Goal: Information Seeking & Learning: Find specific fact

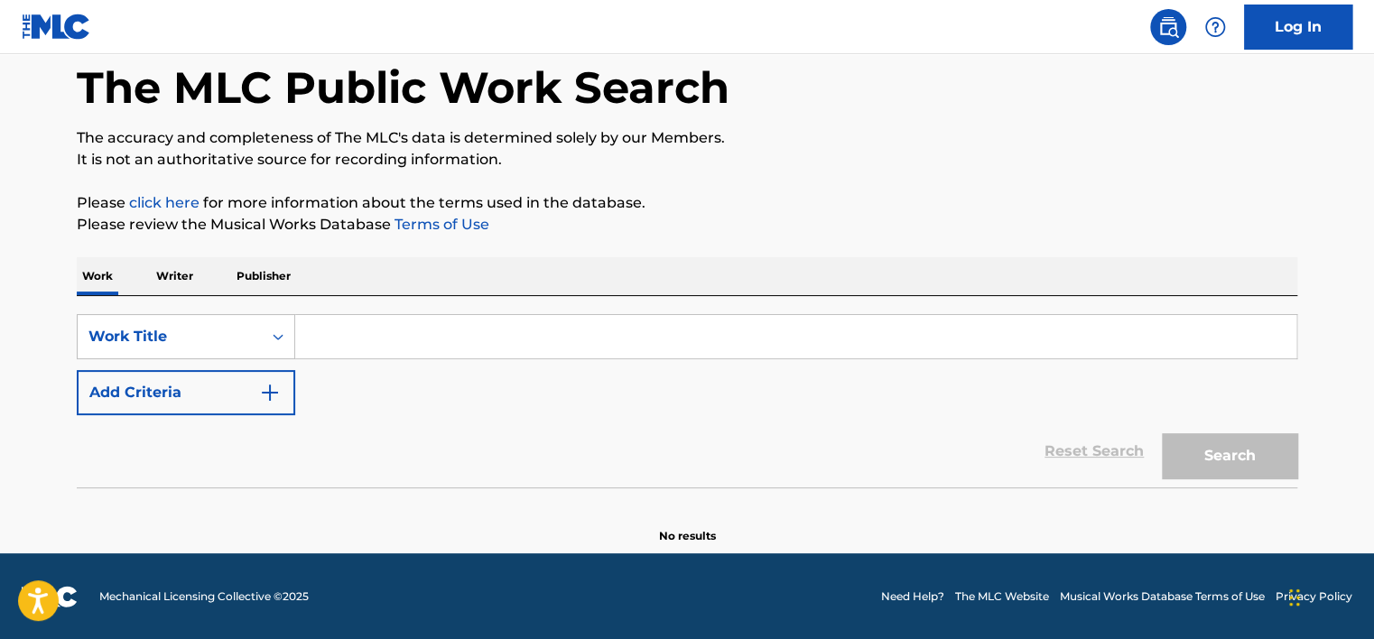
click at [162, 273] on p "Writer" at bounding box center [175, 276] width 48 height 38
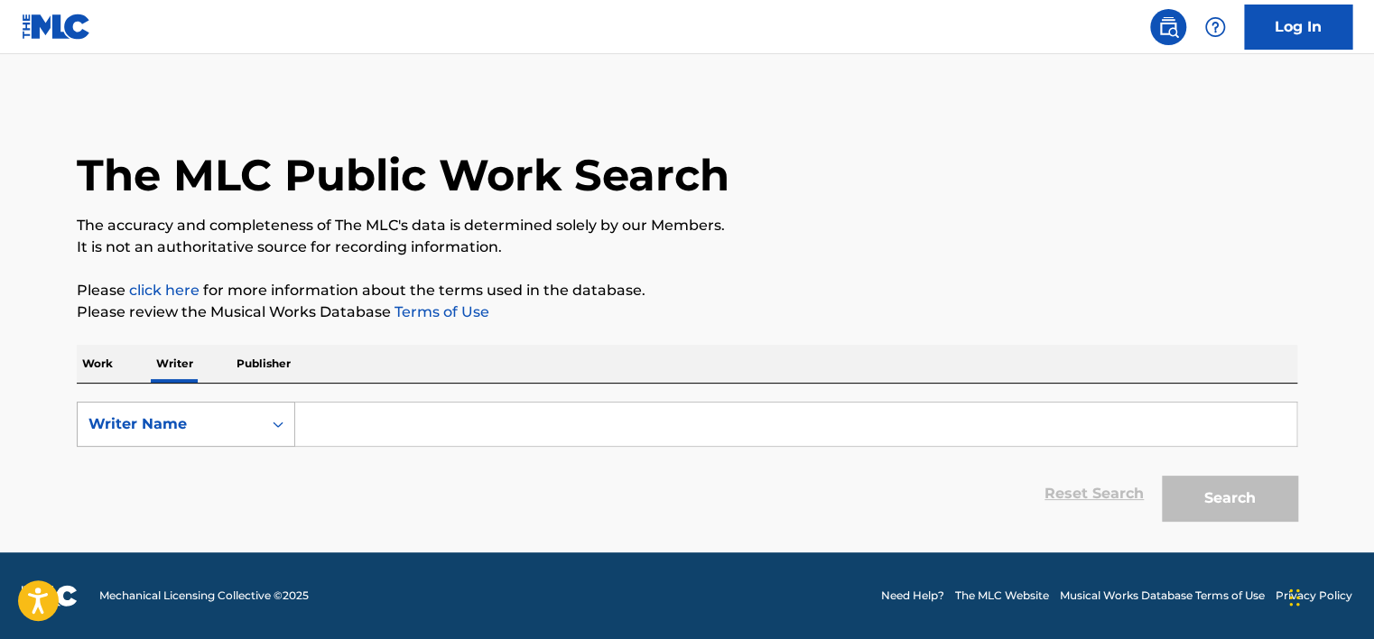
click at [151, 440] on div "Writer Name" at bounding box center [170, 424] width 184 height 34
click at [193, 470] on div "Writer IPI" at bounding box center [186, 469] width 217 height 45
click at [347, 440] on input "Search Form" at bounding box center [795, 424] width 1001 height 43
type input "01149553539"
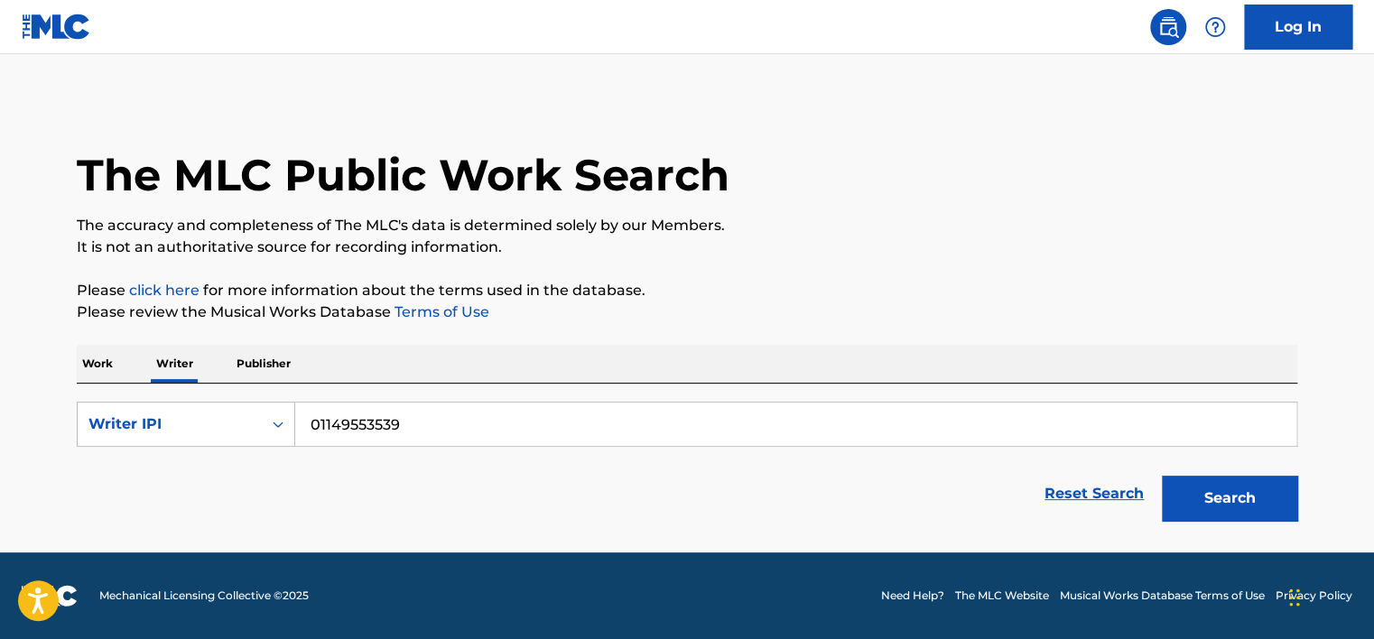
click at [1197, 508] on button "Search" at bounding box center [1229, 498] width 135 height 45
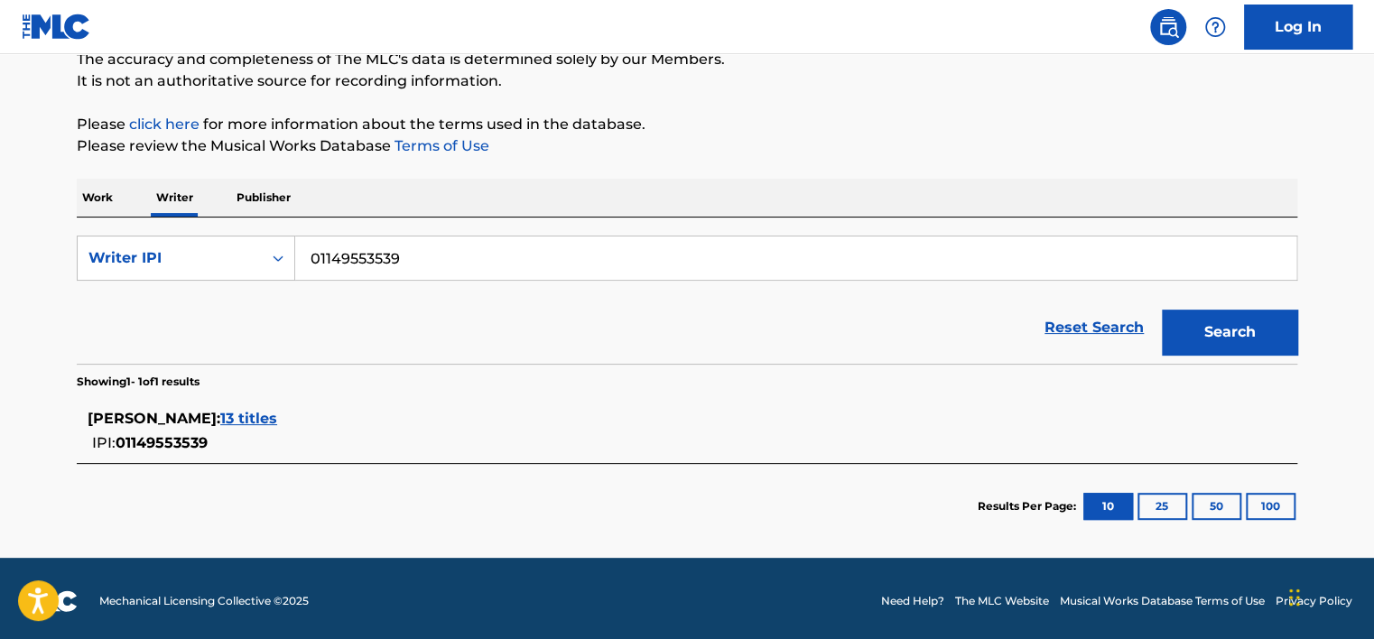
scroll to position [166, 0]
click at [441, 390] on section "JESUS ALEJANDRO LOPEZ RODRIGUEZ : 13 titles IPI: 01149553539" at bounding box center [687, 427] width 1220 height 74
click at [277, 412] on span "13 titles" at bounding box center [248, 418] width 57 height 17
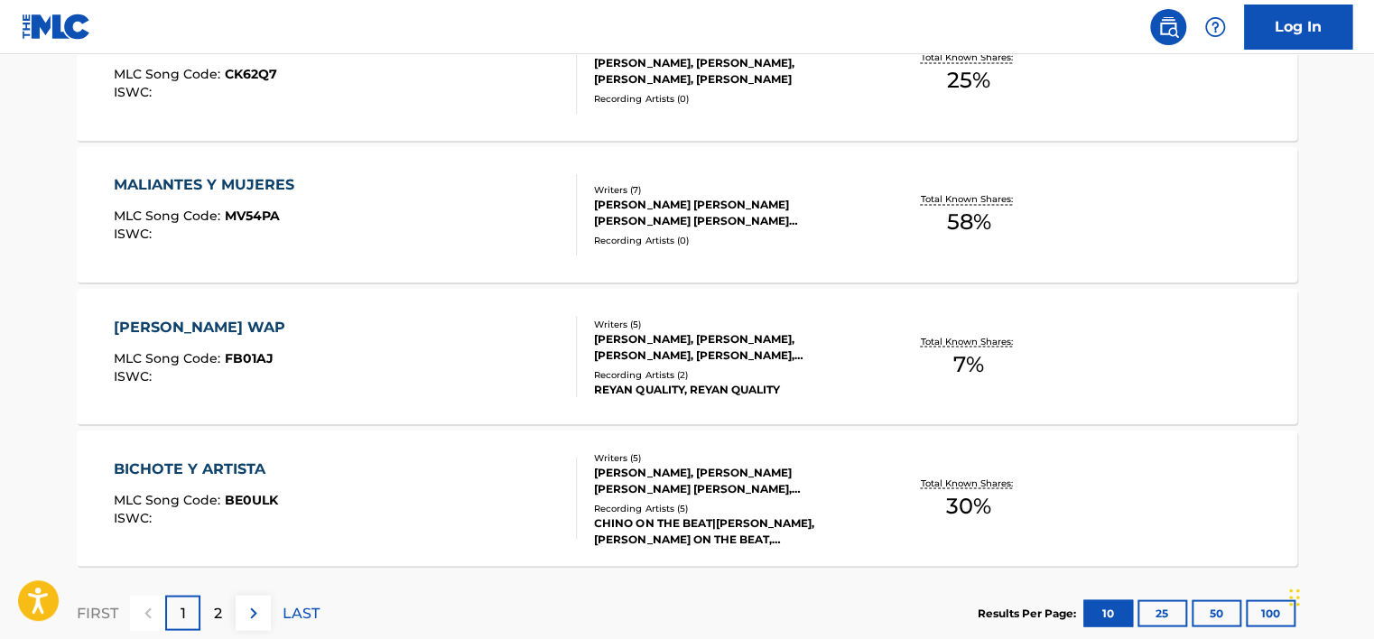
scroll to position [1460, 0]
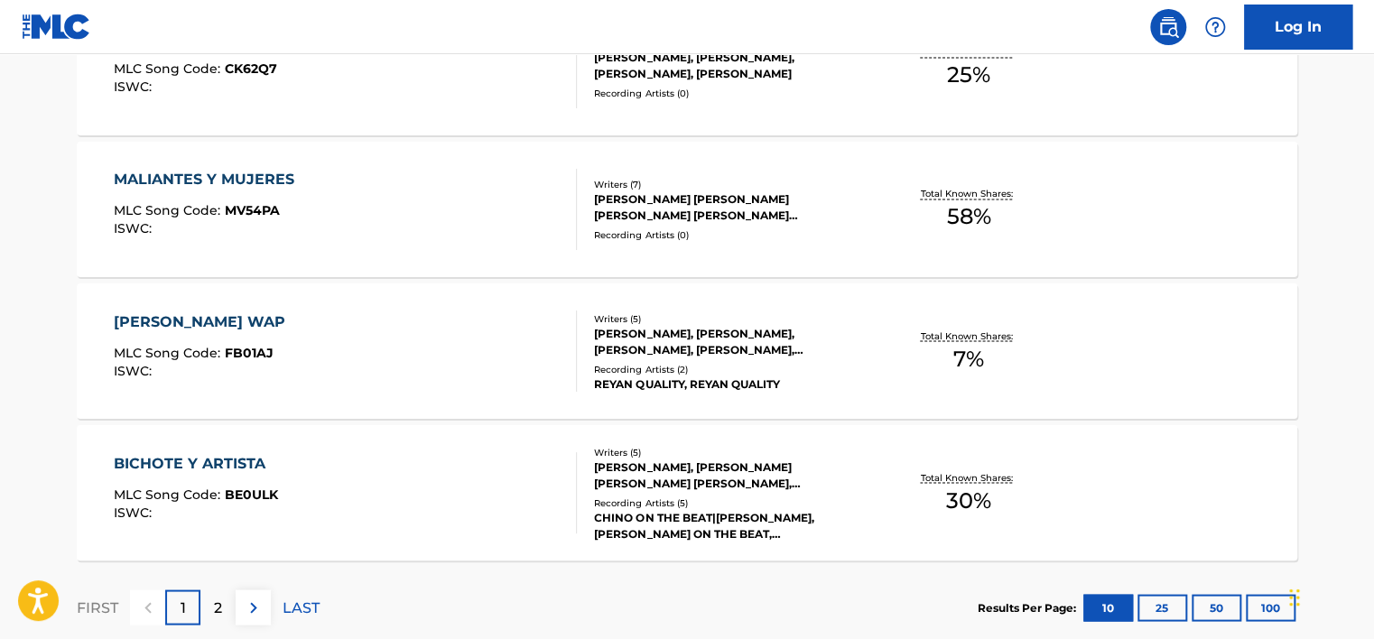
click at [222, 608] on div "2" at bounding box center [217, 606] width 35 height 35
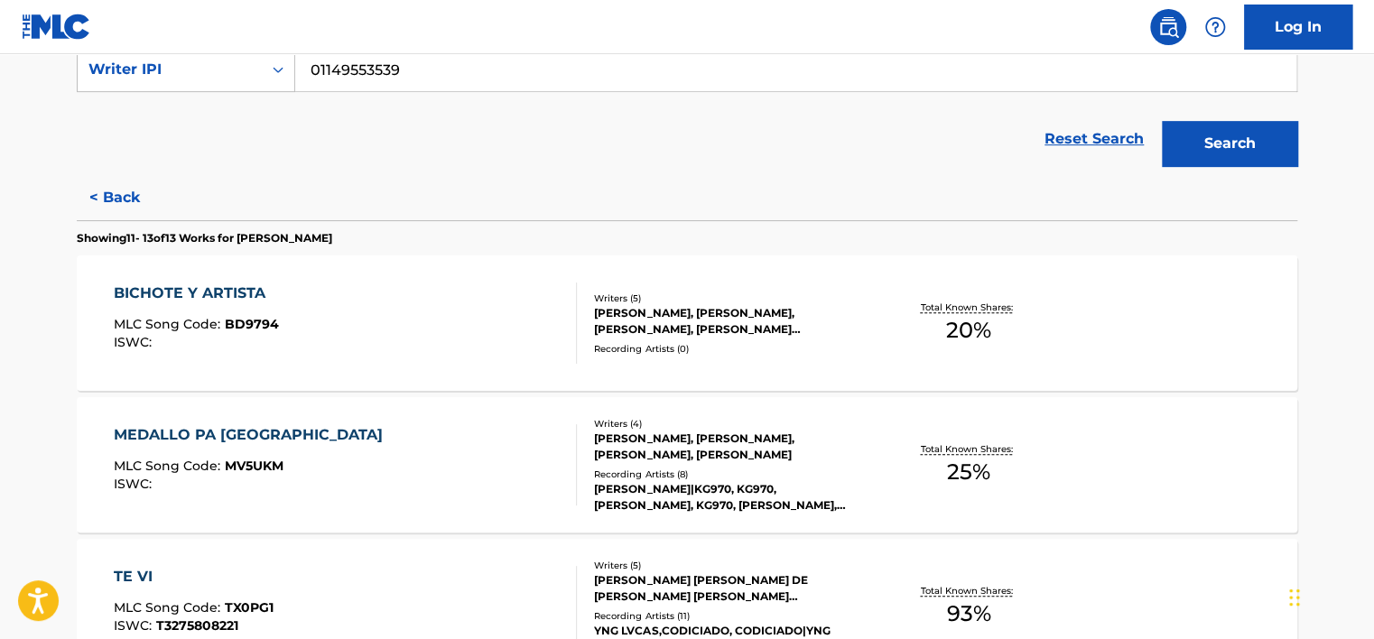
scroll to position [340, 0]
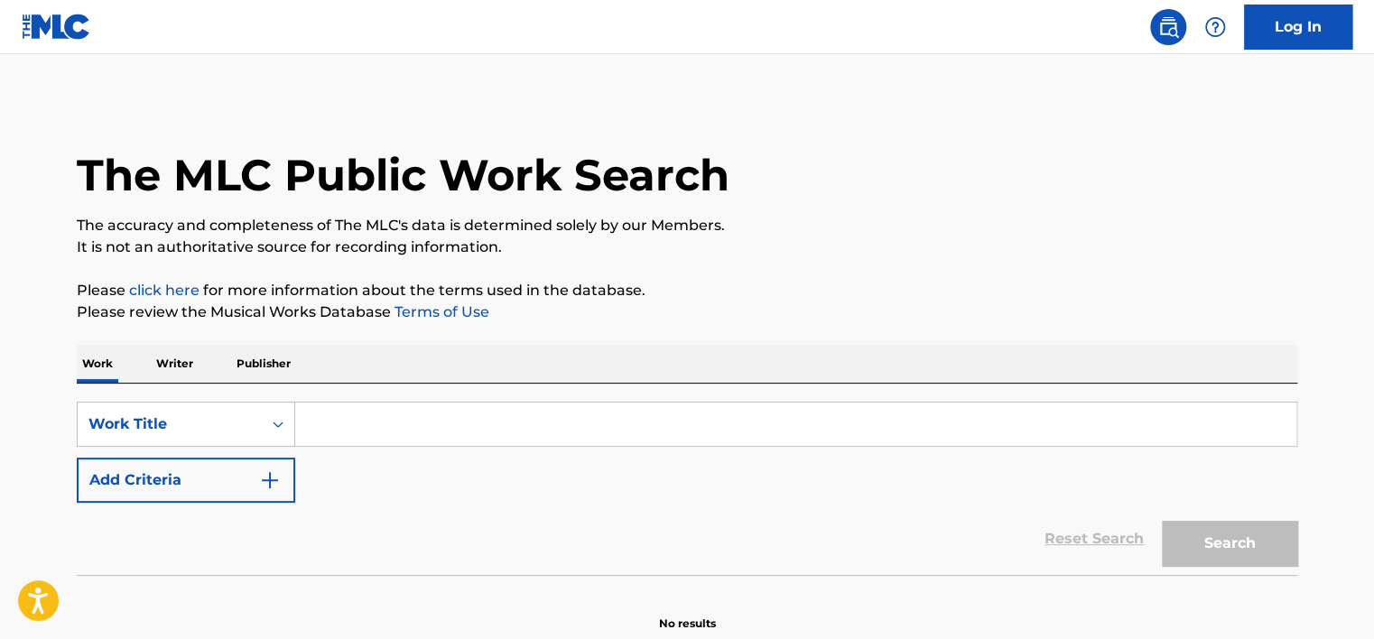
click at [188, 368] on p "Writer" at bounding box center [175, 364] width 48 height 38
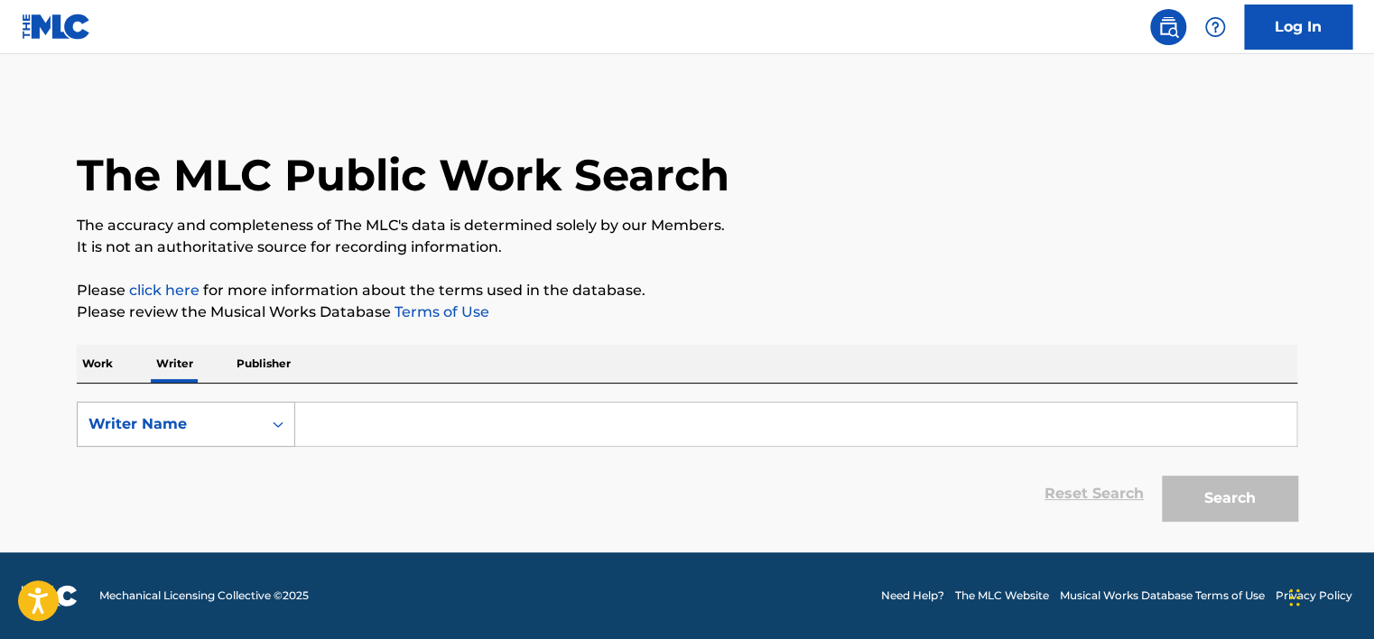
click at [192, 428] on div "Writer Name" at bounding box center [169, 424] width 162 height 22
click at [200, 463] on div "Writer IPI" at bounding box center [186, 469] width 217 height 45
click at [409, 338] on div "The MLC Public Work Search The accuracy and completeness of The MLC's data is d…" at bounding box center [687, 314] width 1264 height 431
click at [396, 431] on input "Search Form" at bounding box center [795, 424] width 1001 height 43
paste input "01190765636"
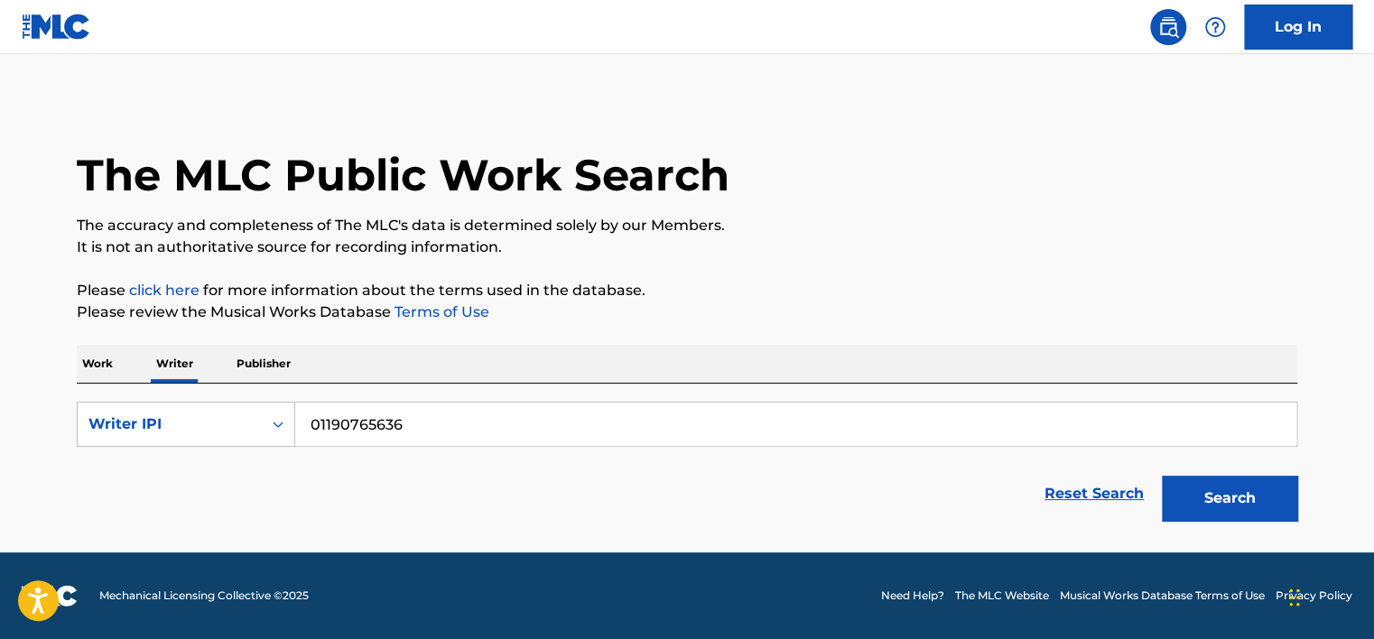
type input "01190765636"
click at [1162, 476] on button "Search" at bounding box center [1229, 498] width 135 height 45
click at [394, 417] on input "01190765636" at bounding box center [795, 424] width 1001 height 43
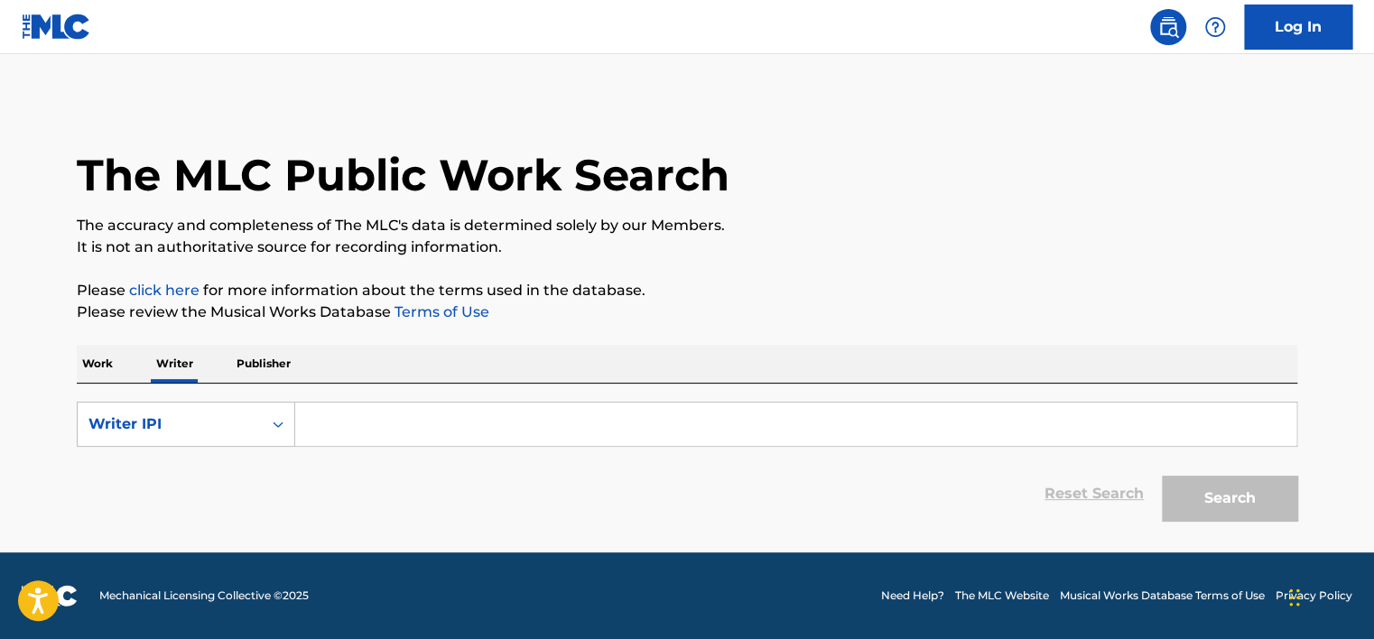
paste input "1190765636"
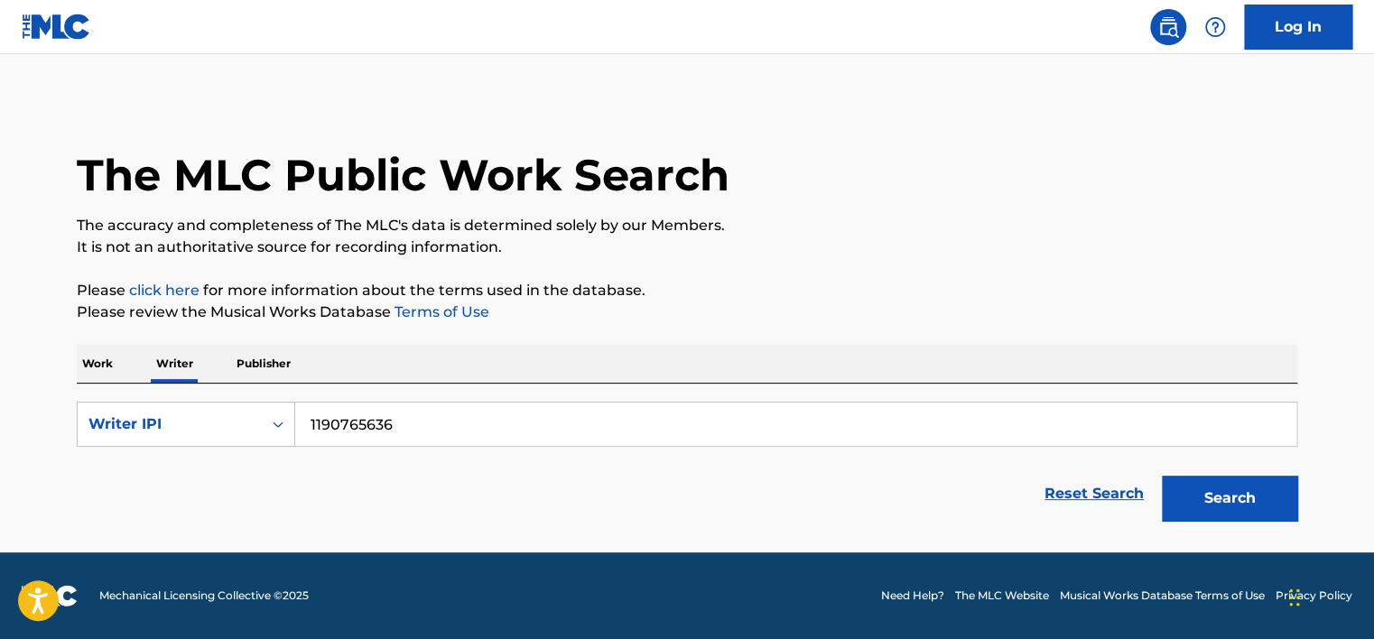
click at [1162, 476] on button "Search" at bounding box center [1229, 498] width 135 height 45
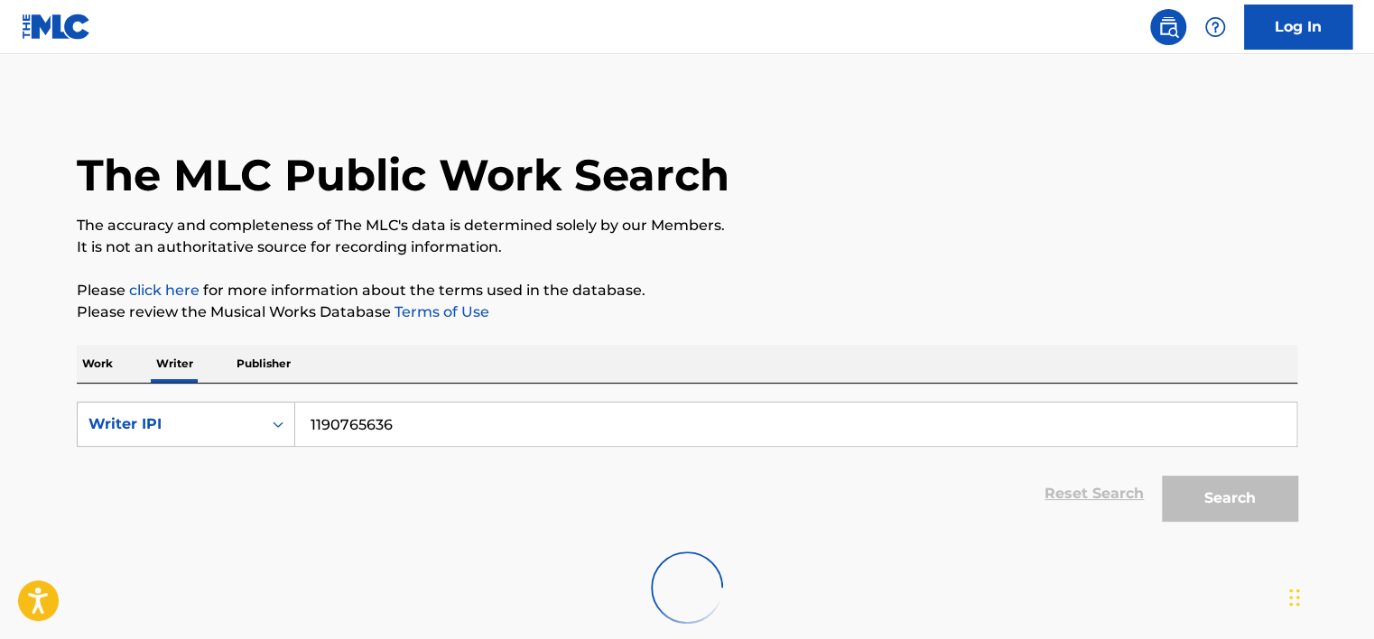
click at [1162, 476] on button "Search" at bounding box center [1229, 498] width 135 height 45
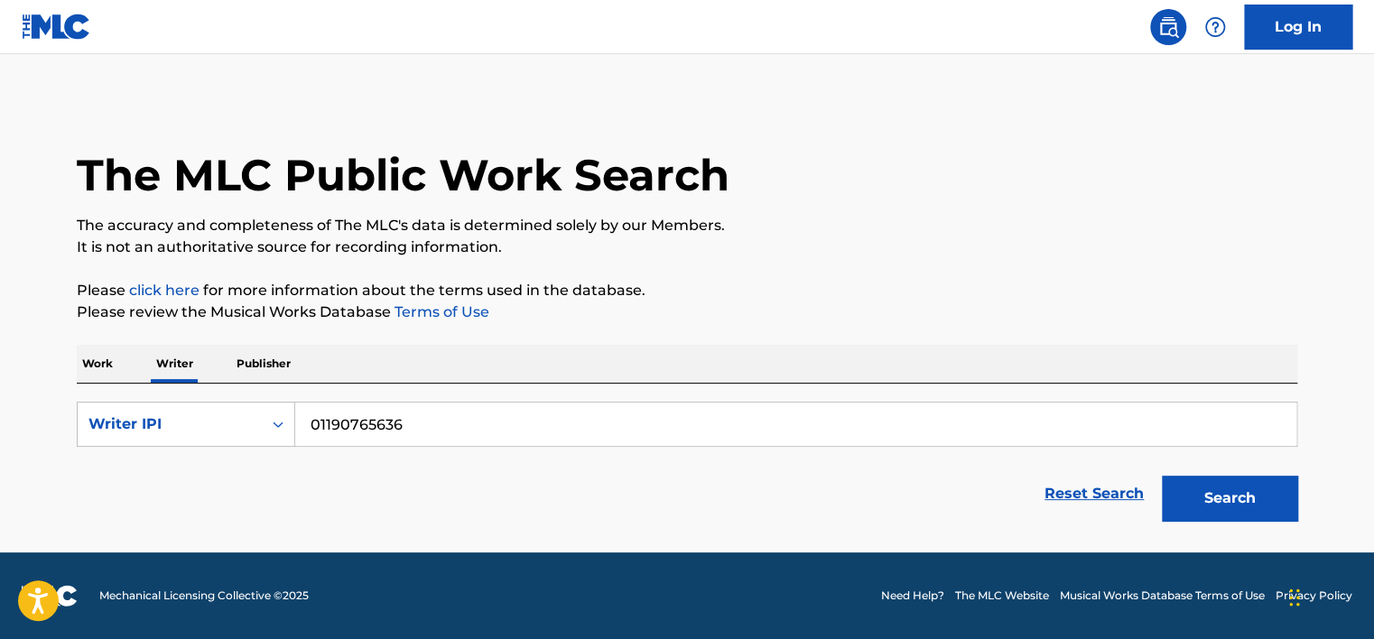
type input "01190765636"
click at [1162, 476] on button "Search" at bounding box center [1229, 498] width 135 height 45
click at [101, 374] on p "Work" at bounding box center [98, 364] width 42 height 38
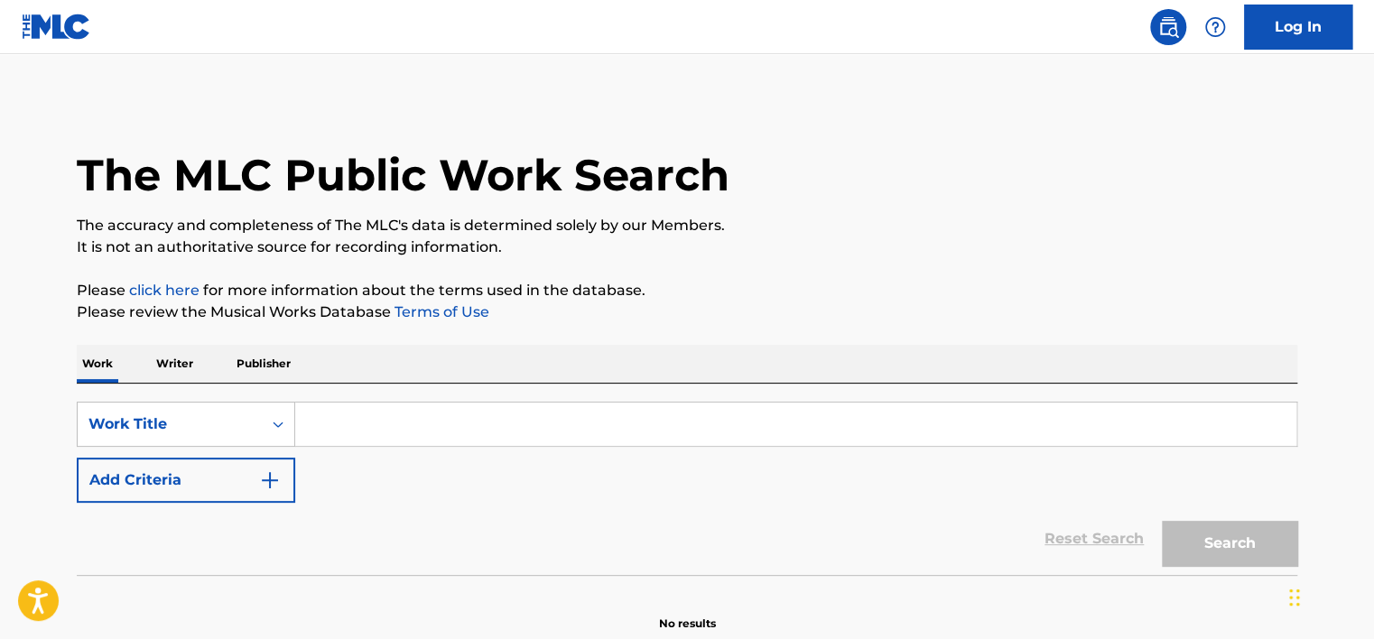
click at [371, 394] on div "SearchWithCriteriad1bb68ff-7976-4c91-a298-53356eac2288 Work Title Add Criteria …" at bounding box center [687, 479] width 1220 height 191
click at [174, 370] on p "Writer" at bounding box center [175, 364] width 48 height 38
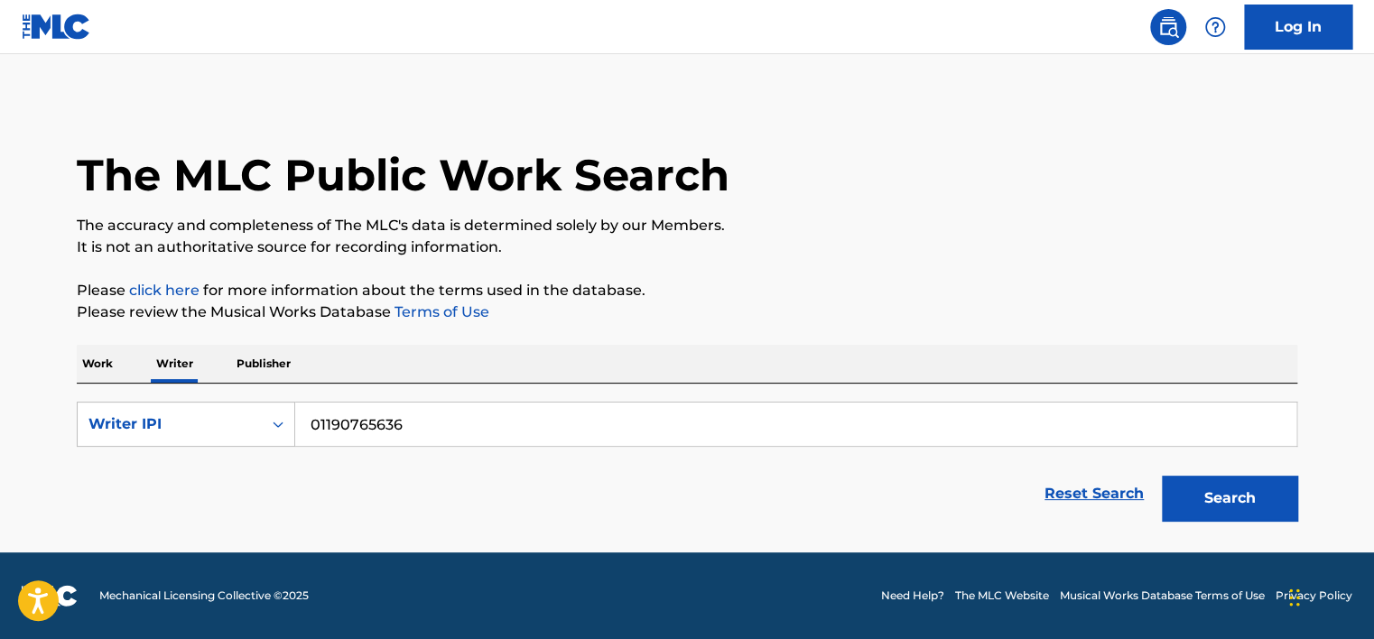
click at [330, 415] on input "01190765636" at bounding box center [795, 424] width 1001 height 43
click at [1162, 476] on button "Search" at bounding box center [1229, 498] width 135 height 45
type input "[PERSON_NAME]"
click at [239, 422] on div "Writer IPI" at bounding box center [169, 424] width 162 height 22
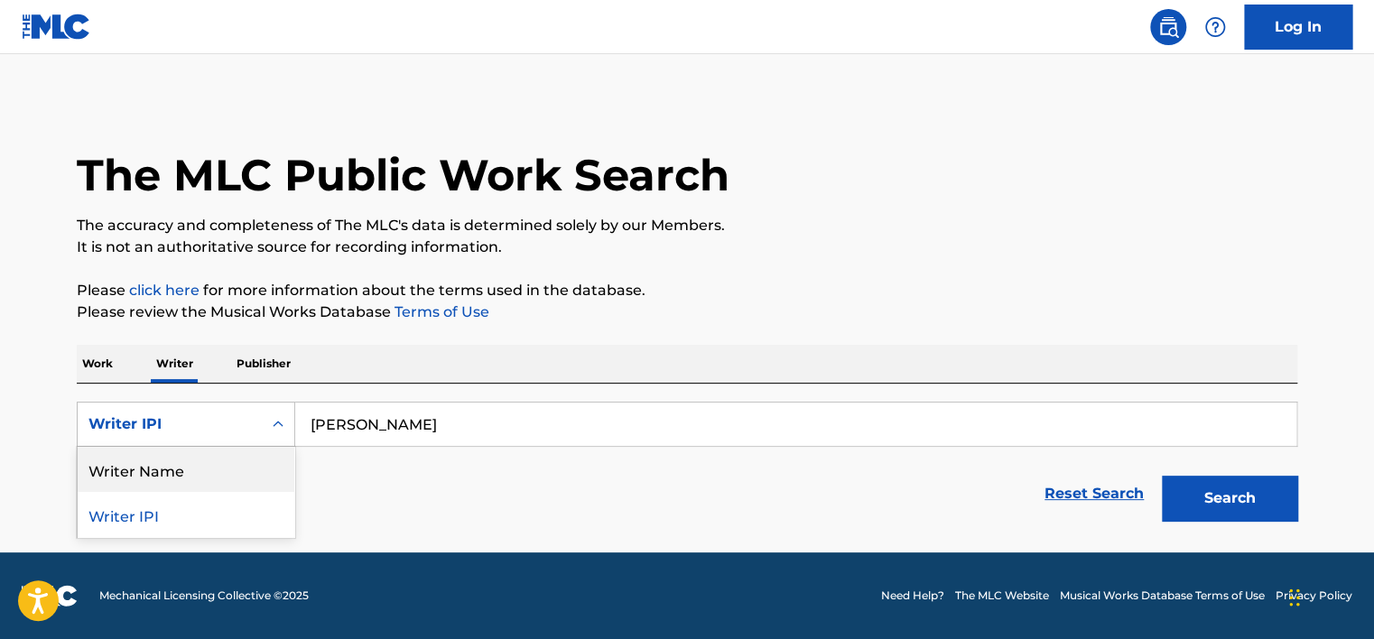
click at [242, 484] on div "Writer Name" at bounding box center [186, 469] width 217 height 45
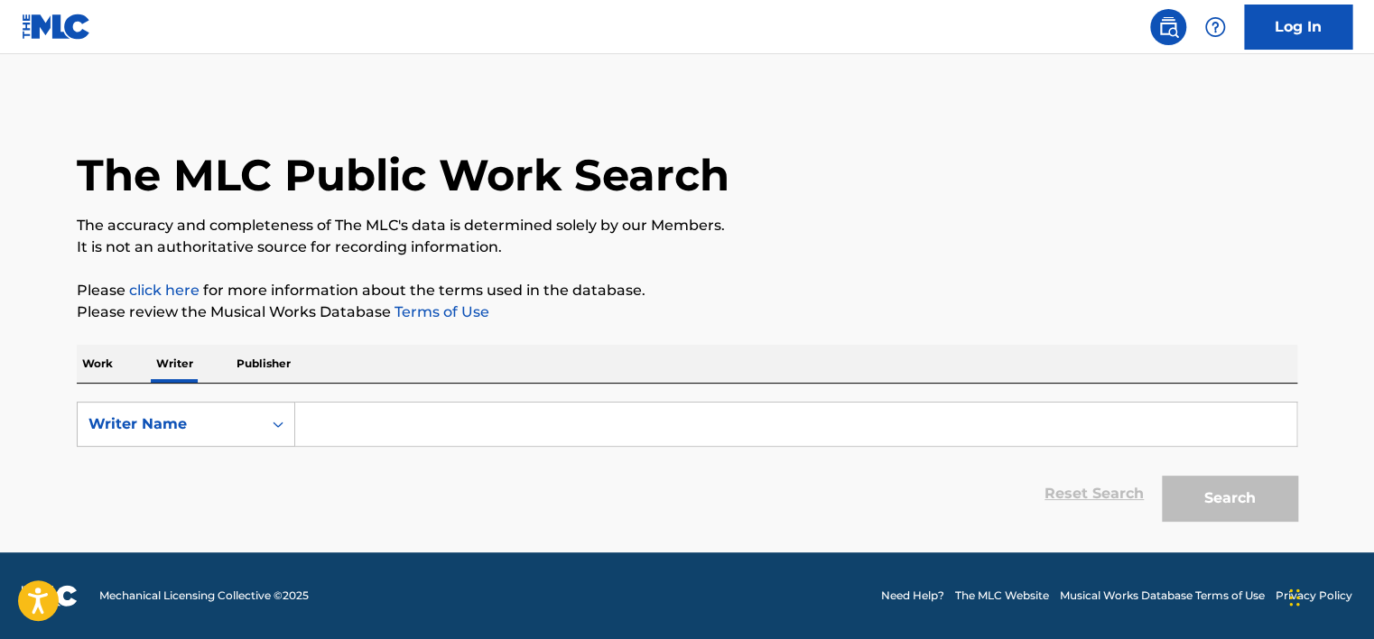
click at [397, 420] on input "Search Form" at bounding box center [795, 424] width 1001 height 43
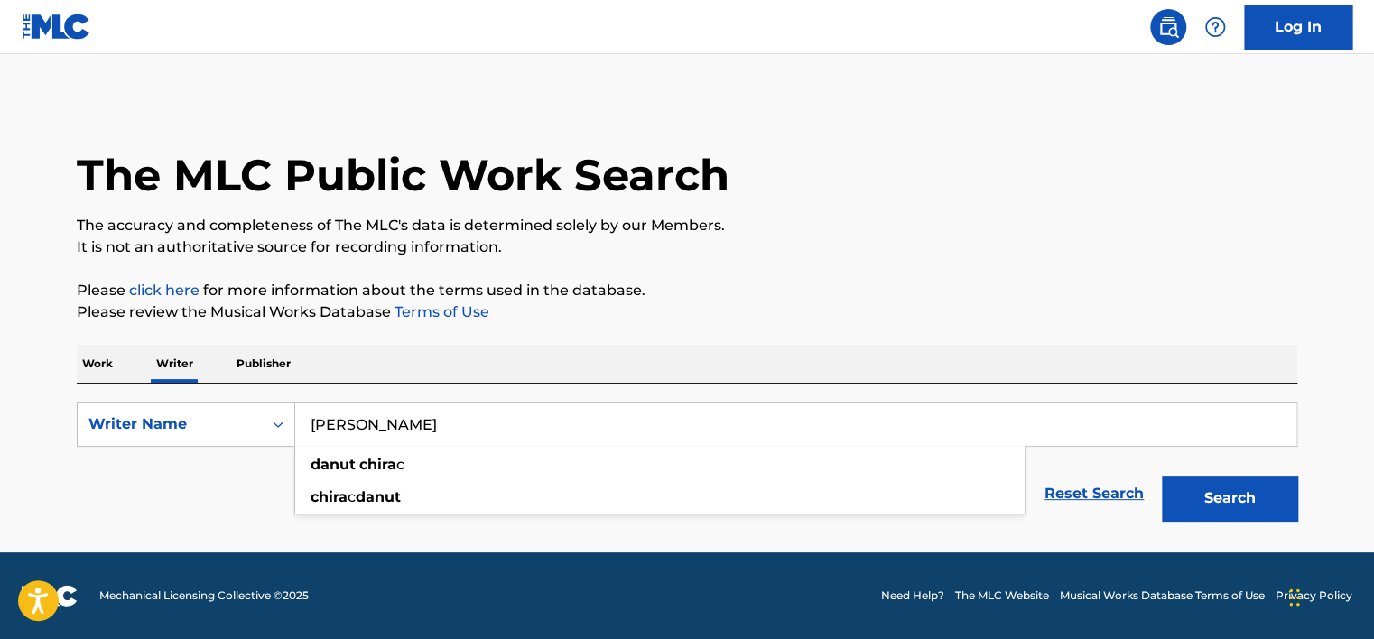
type input "[PERSON_NAME]"
click at [1162, 476] on button "Search" at bounding box center [1229, 498] width 135 height 45
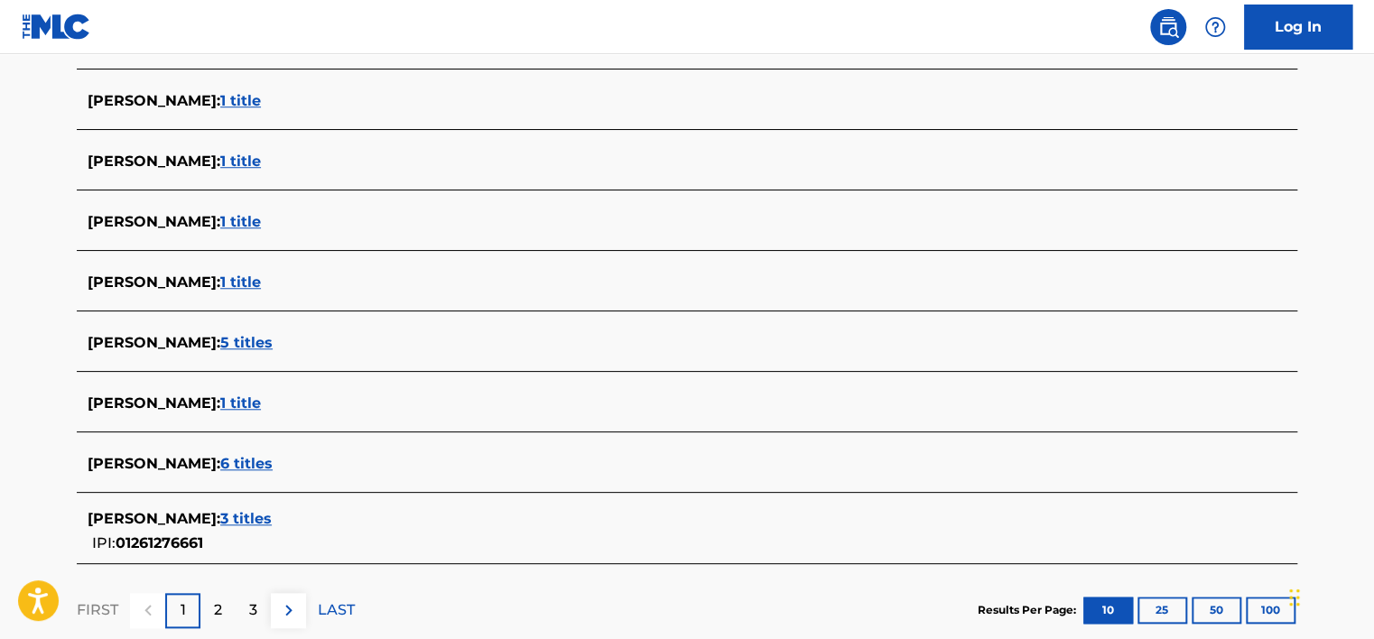
scroll to position [722, 0]
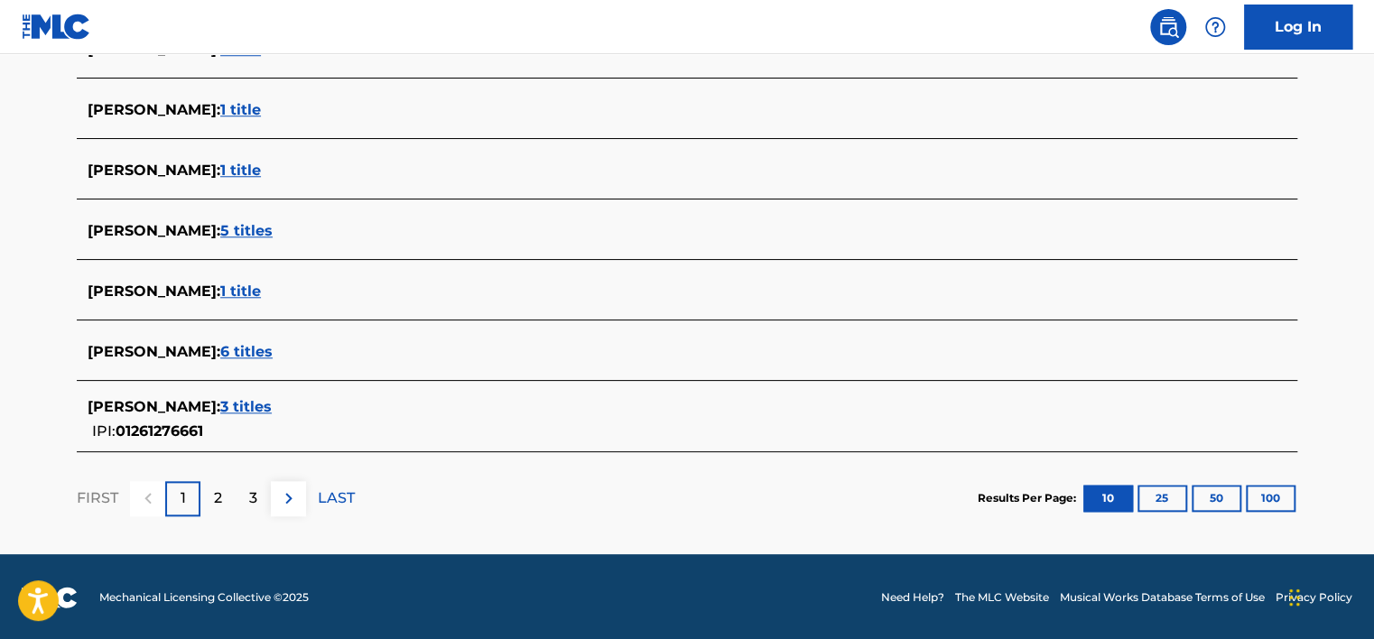
click at [283, 422] on div "[PERSON_NAME] : 3 titles IPI: 01261276661" at bounding box center [664, 419] width 1152 height 46
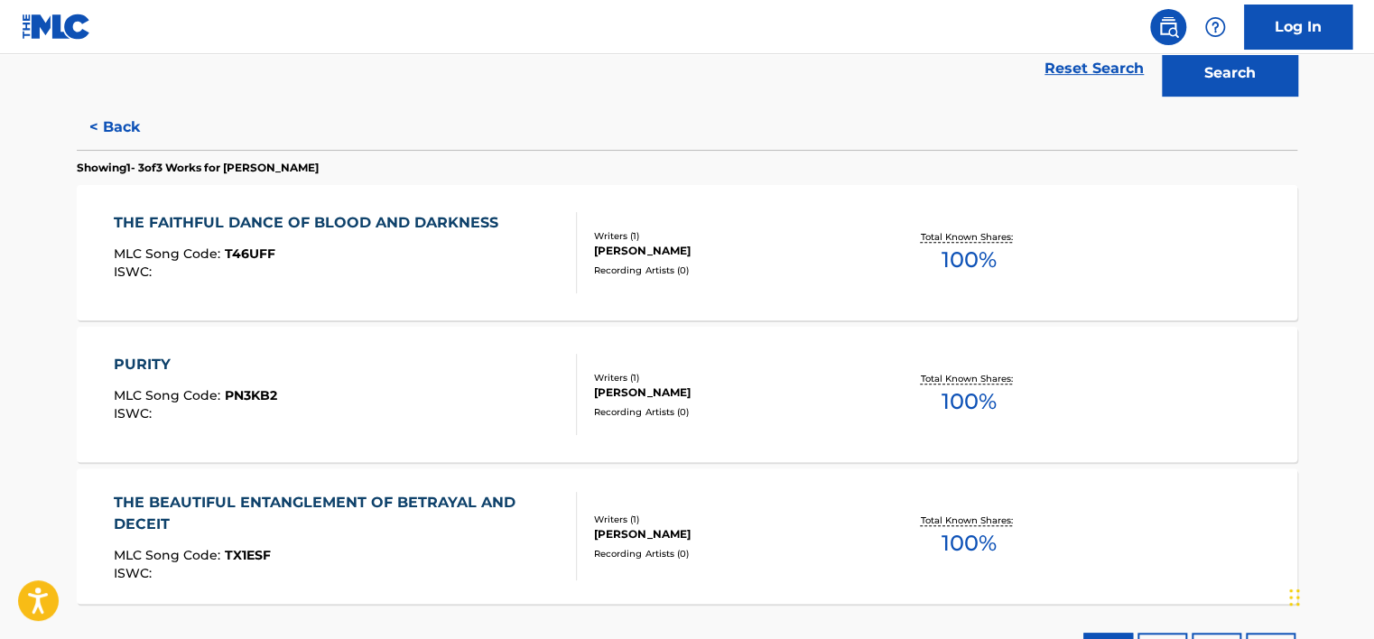
scroll to position [424, 0]
